Goal: Task Accomplishment & Management: Use online tool/utility

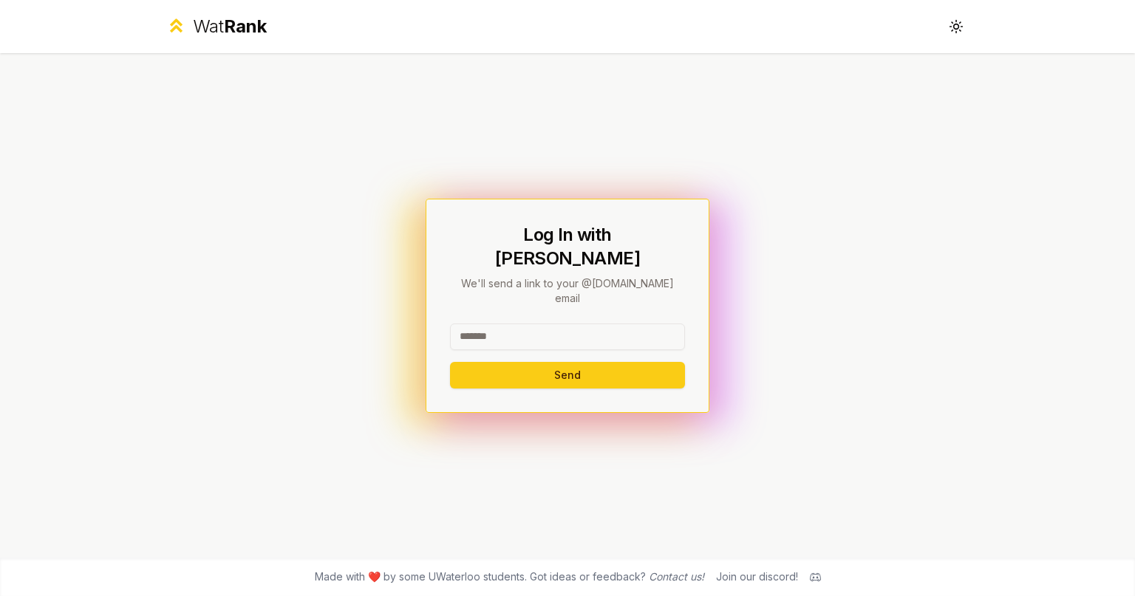
click at [509, 324] on input at bounding box center [567, 337] width 235 height 27
type input "********"
click at [450, 362] on button "Send" at bounding box center [567, 375] width 235 height 27
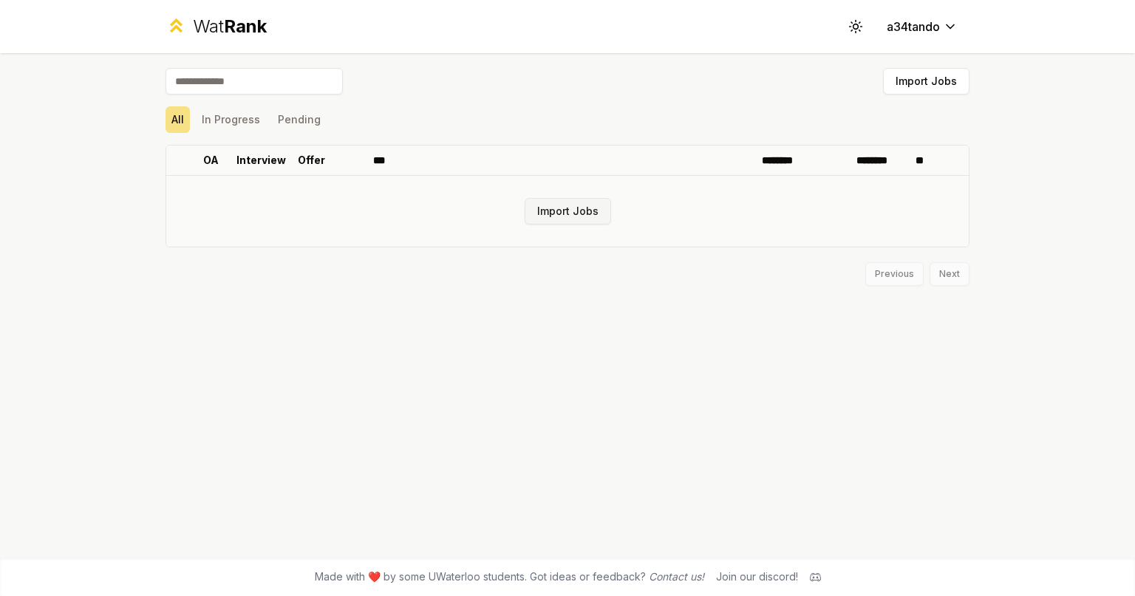
click at [560, 207] on button "Import Jobs" at bounding box center [568, 211] width 86 height 27
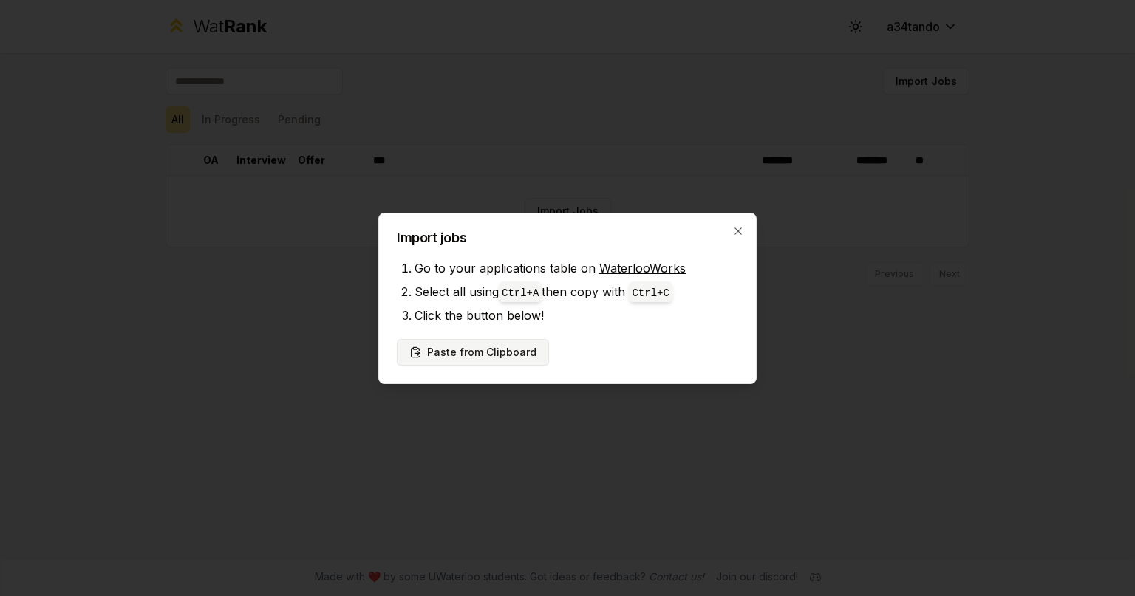
click at [492, 352] on button "Paste from Clipboard" at bounding box center [473, 352] width 152 height 27
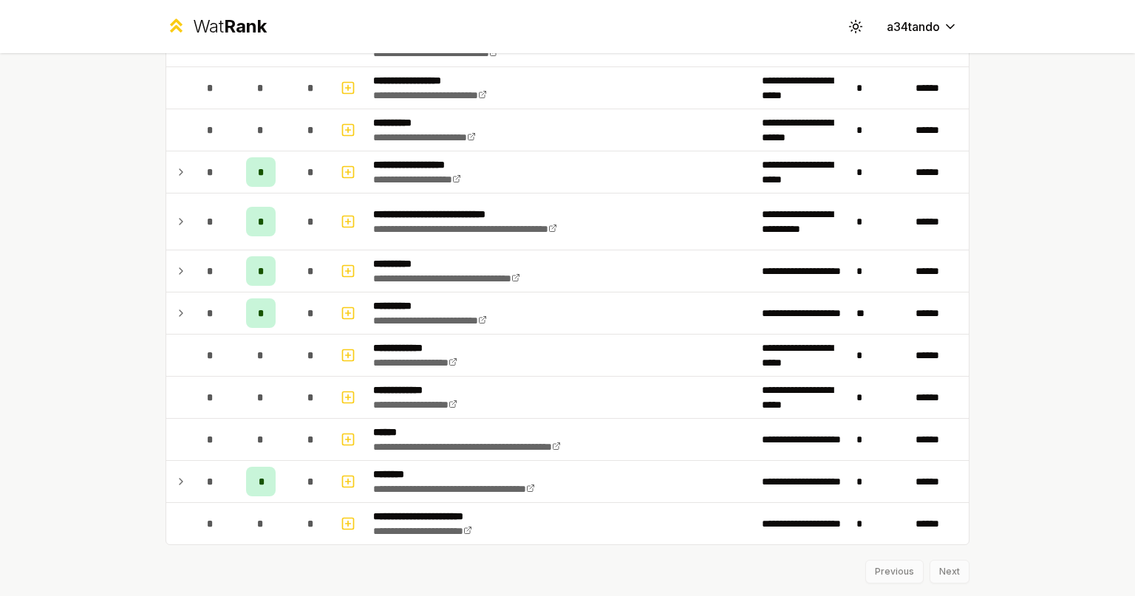
scroll to position [1113, 0]
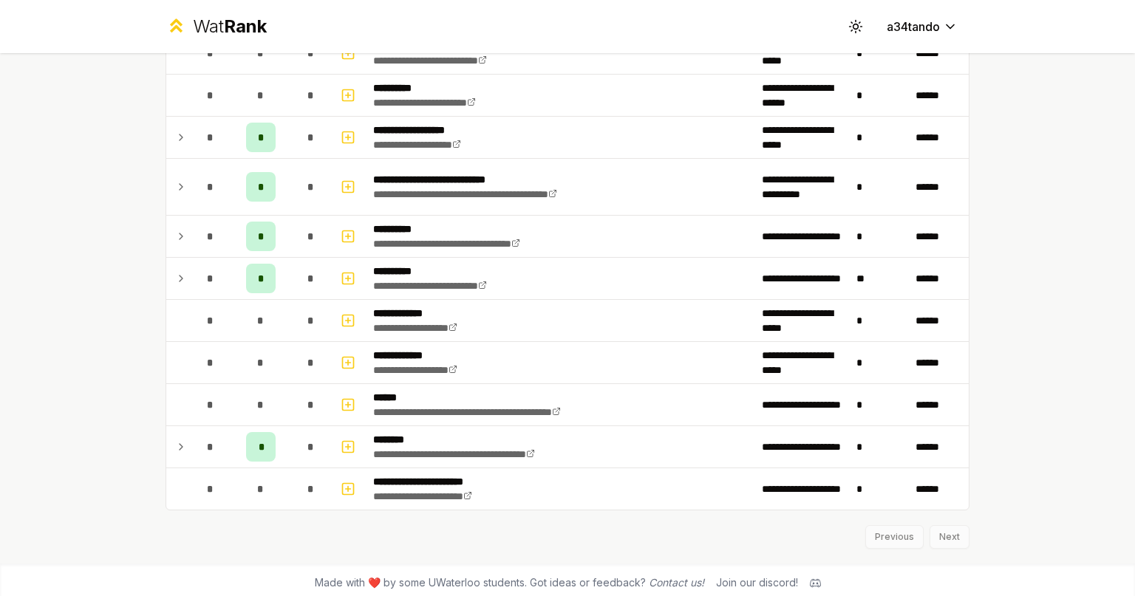
click at [937, 531] on div "Previous Next" at bounding box center [567, 530] width 804 height 38
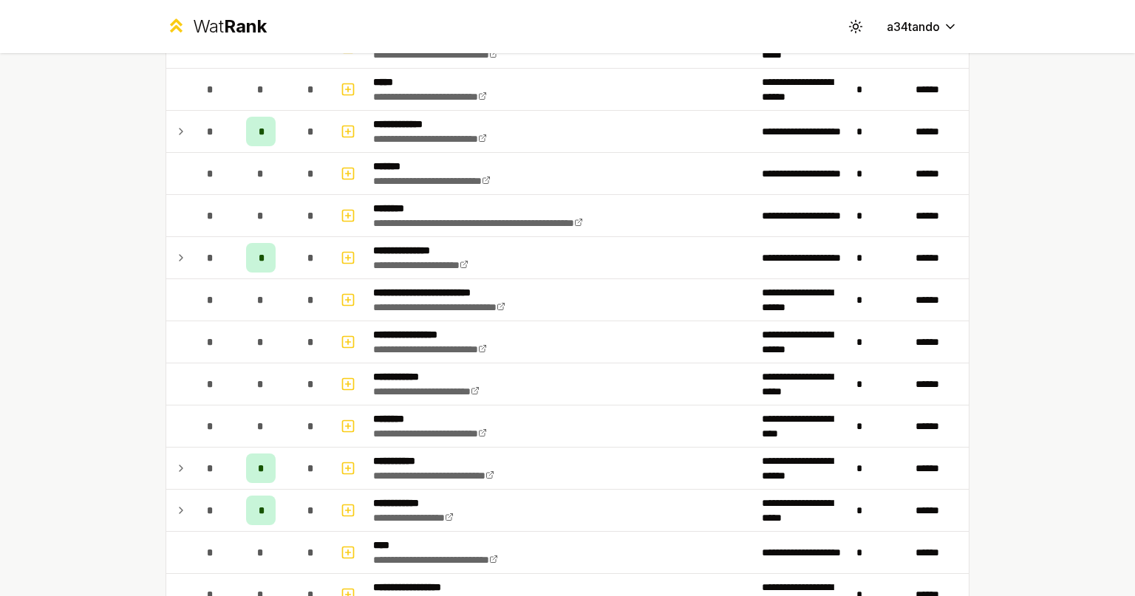
scroll to position [0, 0]
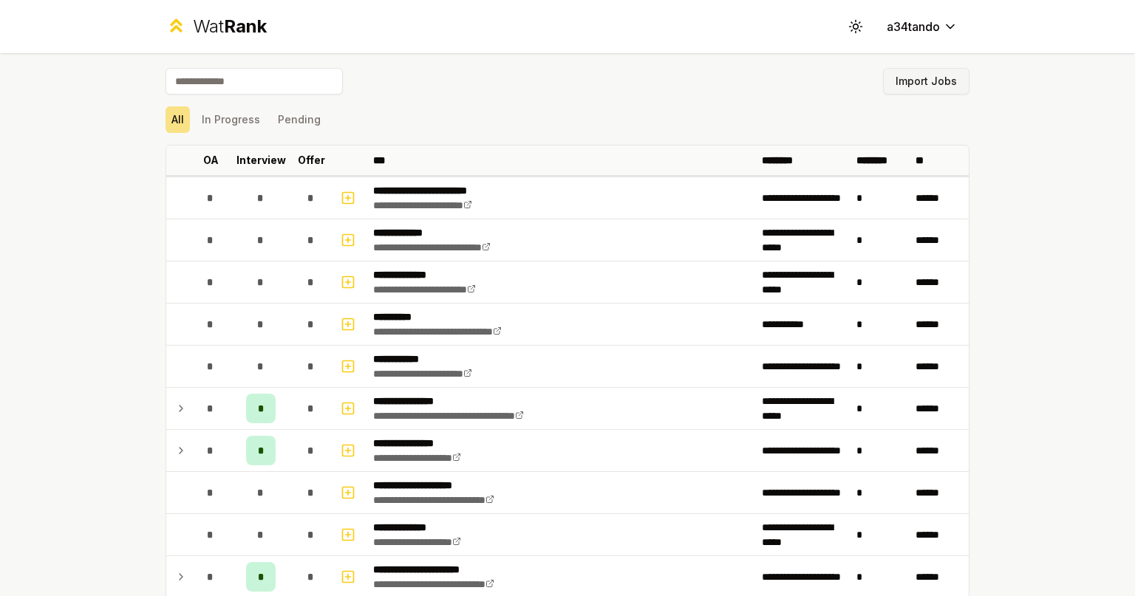
click at [914, 84] on button "Import Jobs" at bounding box center [926, 81] width 86 height 27
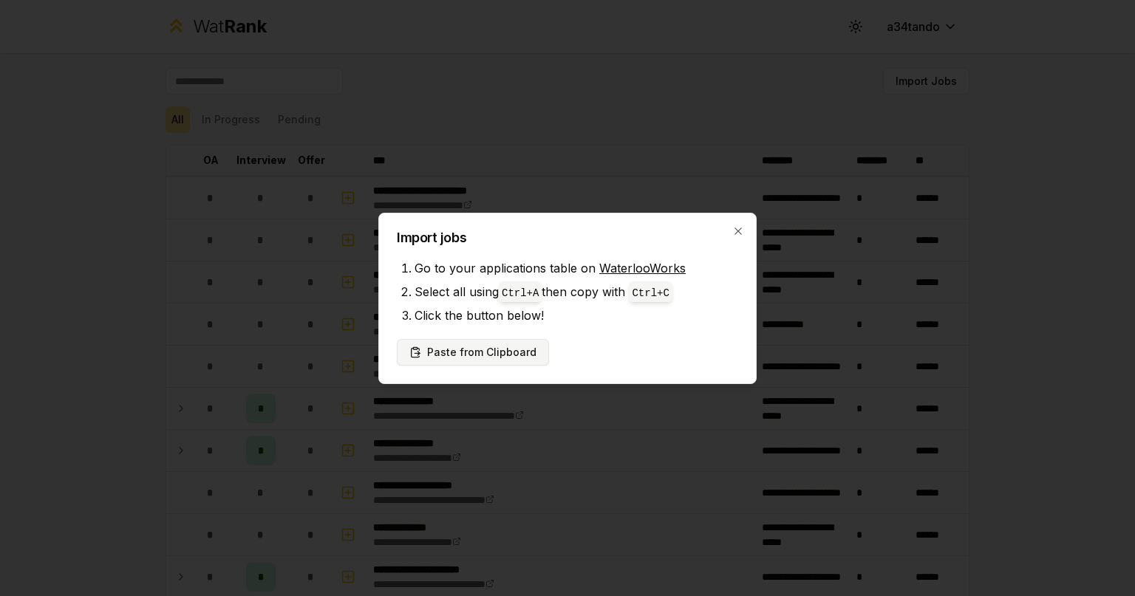
click at [499, 346] on button "Paste from Clipboard" at bounding box center [473, 352] width 152 height 27
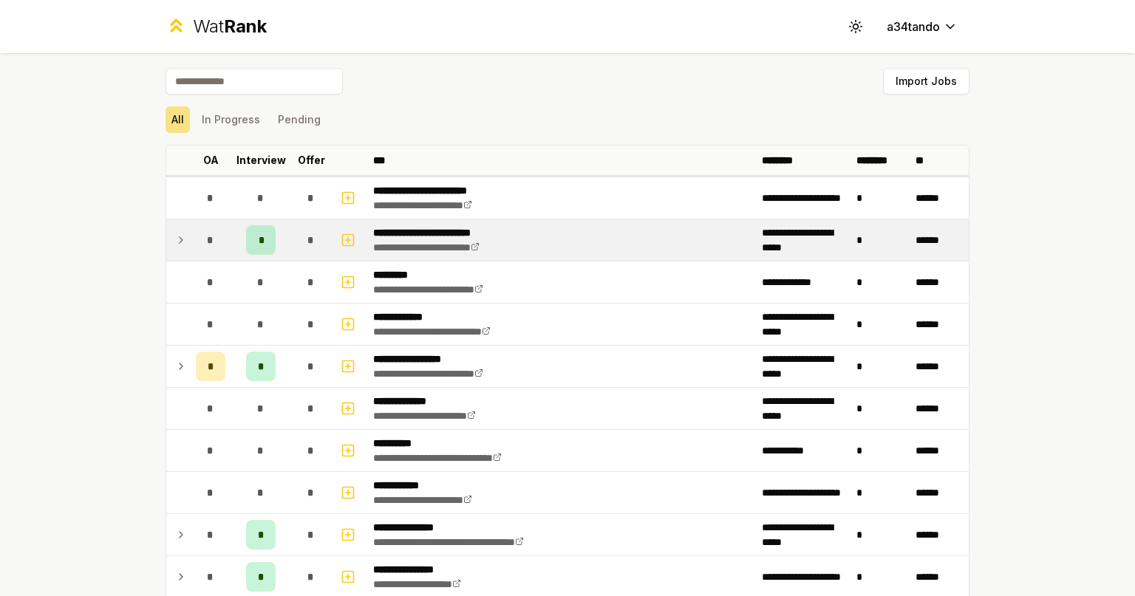
click at [175, 239] on icon at bounding box center [181, 240] width 12 height 18
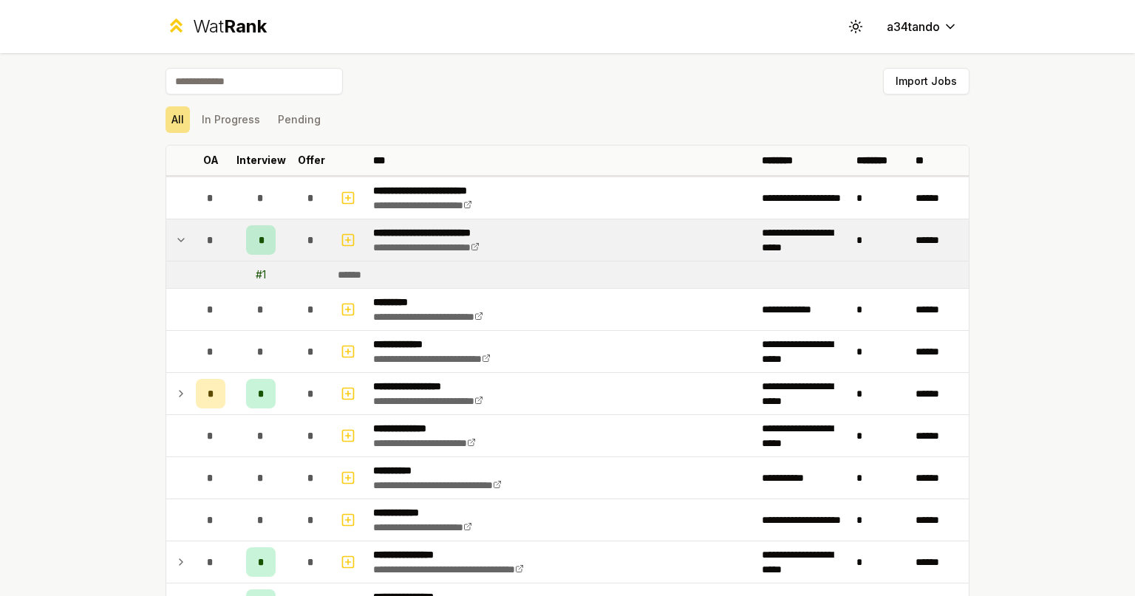
click at [175, 239] on icon at bounding box center [181, 240] width 12 height 18
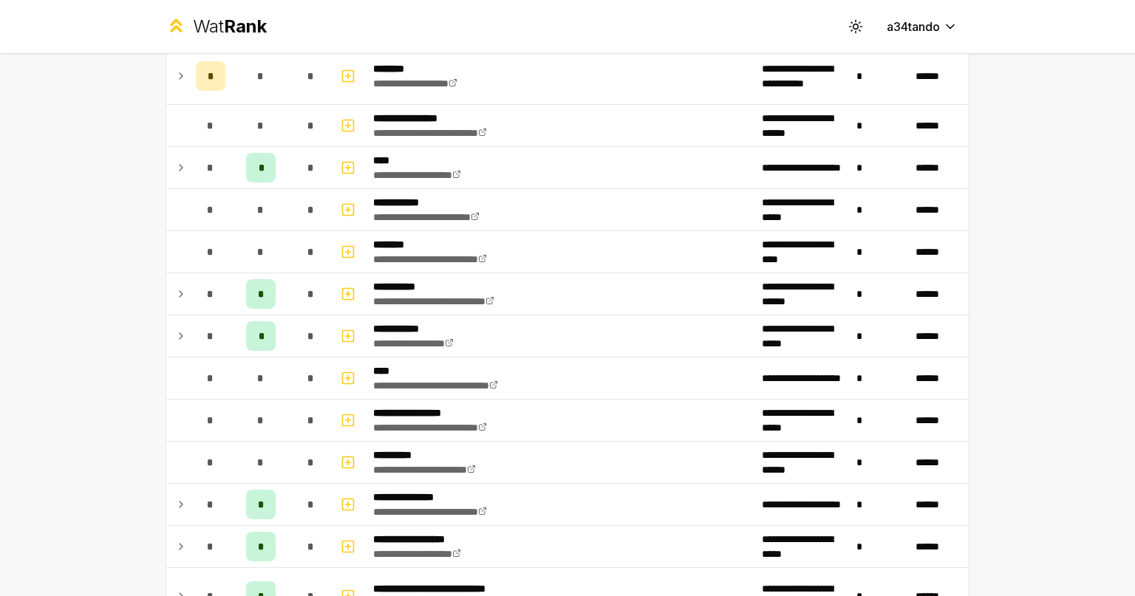
scroll to position [1676, 0]
